Goal: Task Accomplishment & Management: Use online tool/utility

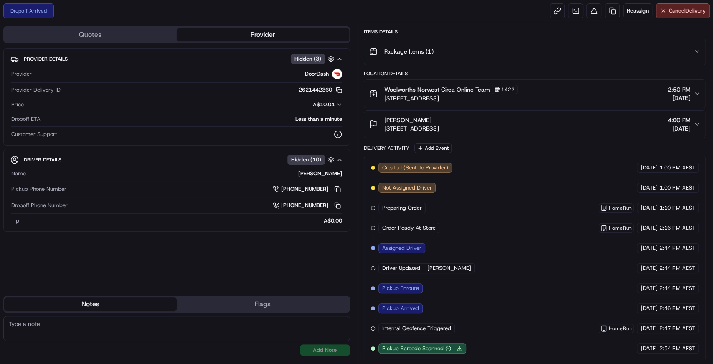
scroll to position [144, 0]
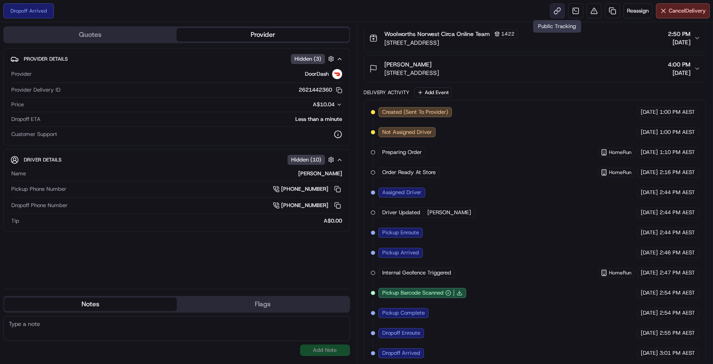
click at [558, 10] on link at bounding box center [557, 10] width 15 height 15
click at [644, 349] on span "[DATE]" at bounding box center [649, 353] width 17 height 8
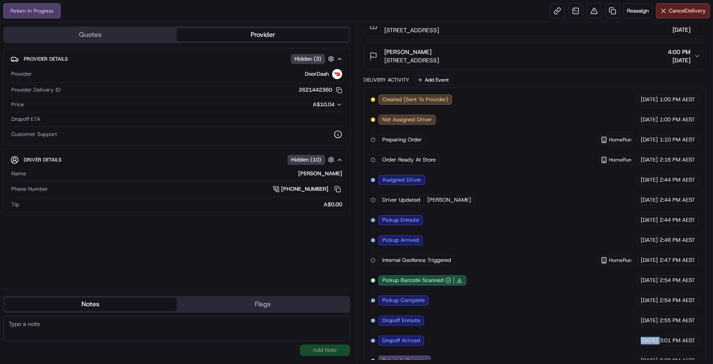
scroll to position [177, 0]
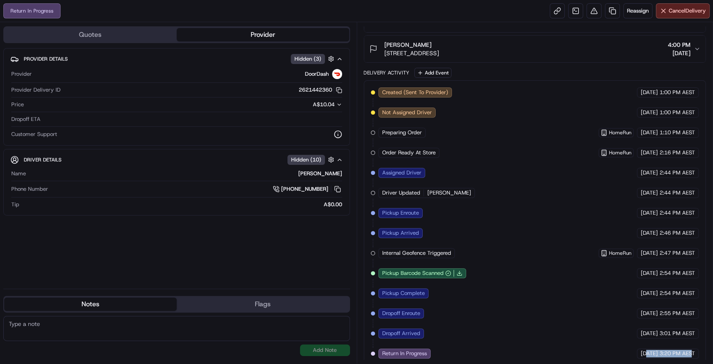
drag, startPoint x: 692, startPoint y: 347, endPoint x: 618, endPoint y: 344, distance: 74.5
click at [637, 348] on div "[DATE] 3:20 PM AEST" at bounding box center [668, 353] width 62 height 10
click at [632, 12] on span "Reassign" at bounding box center [638, 11] width 22 height 8
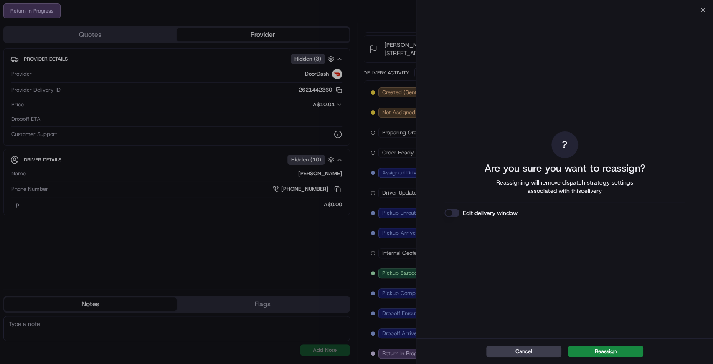
click at [702, 10] on div "? Are you sure you want to reassign? Reassigning will remove dispatch strategy …" at bounding box center [565, 174] width 297 height 328
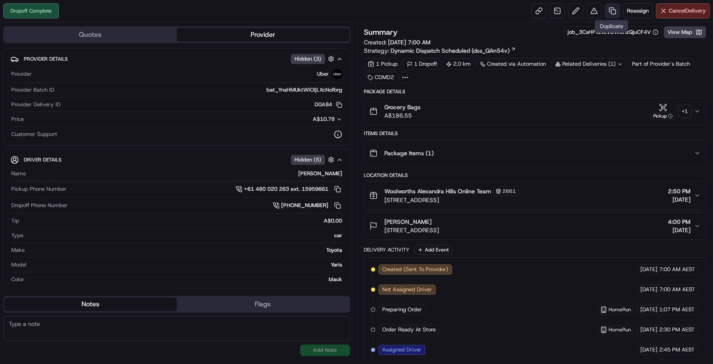
click at [611, 14] on link at bounding box center [612, 10] width 15 height 15
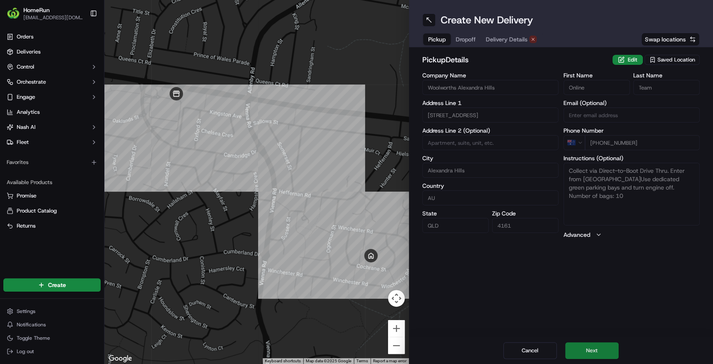
click at [598, 344] on button "Next" at bounding box center [591, 350] width 53 height 17
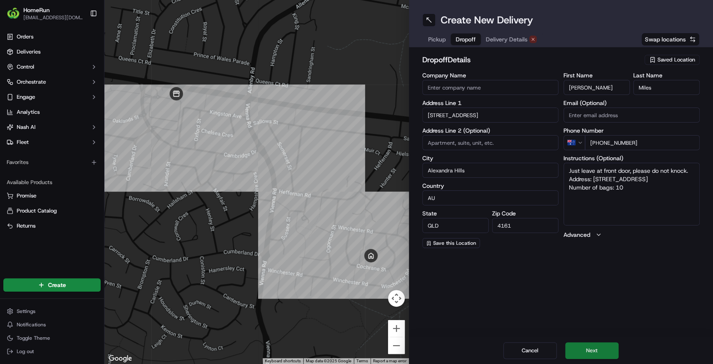
click at [609, 344] on button "Next" at bounding box center [591, 350] width 53 height 17
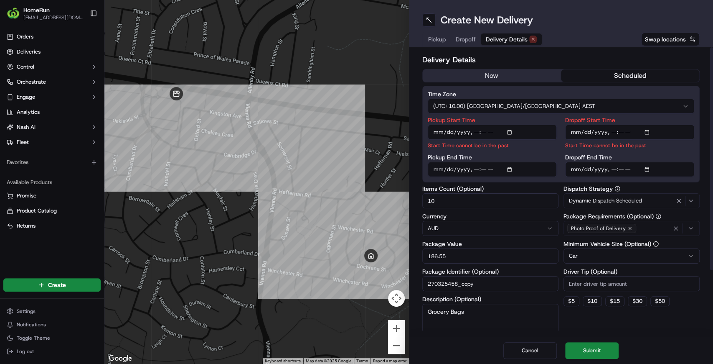
click at [474, 79] on button "now" at bounding box center [492, 75] width 138 height 13
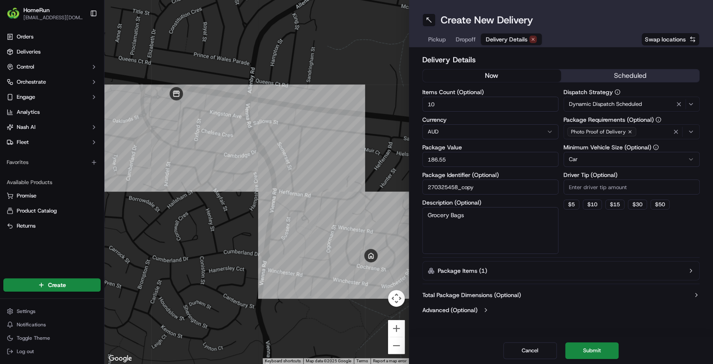
click at [592, 349] on button "Submit" at bounding box center [591, 350] width 53 height 17
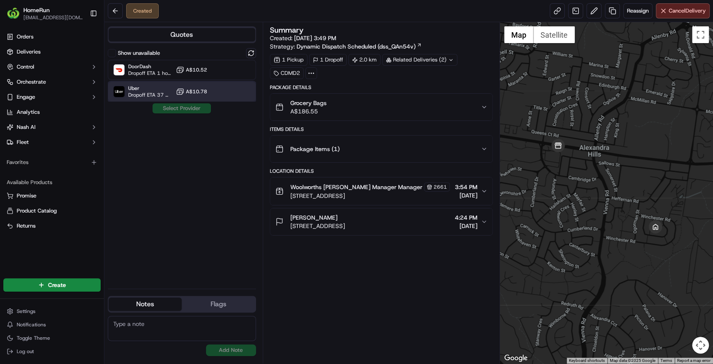
click at [156, 85] on span "Uber" at bounding box center [150, 88] width 44 height 7
click at [180, 109] on button "Assign Provider" at bounding box center [181, 108] width 59 height 10
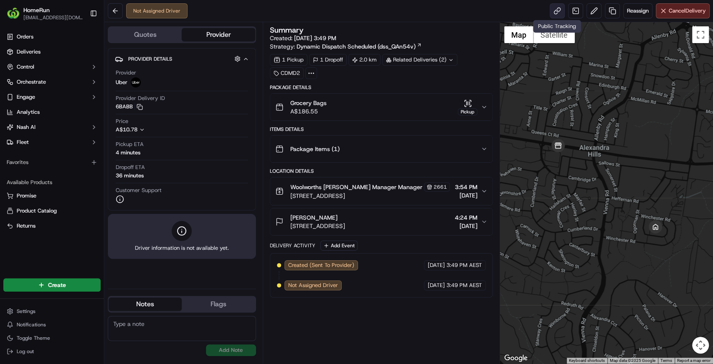
click at [558, 9] on link at bounding box center [557, 10] width 15 height 15
